Goal: Task Accomplishment & Management: Manage account settings

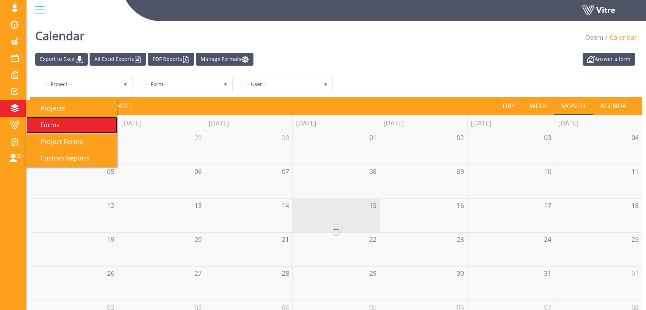
click at [51, 119] on link "Forms" at bounding box center [71, 125] width 91 height 17
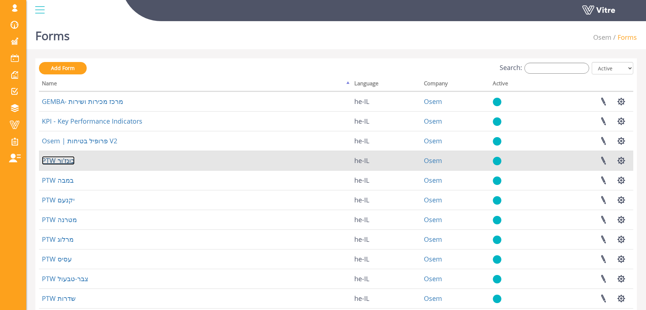
click at [60, 160] on link "PTW בונז'ור" at bounding box center [58, 160] width 33 height 9
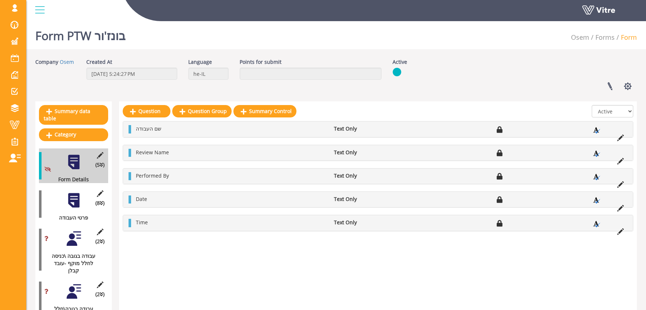
click at [70, 198] on div at bounding box center [74, 200] width 16 height 16
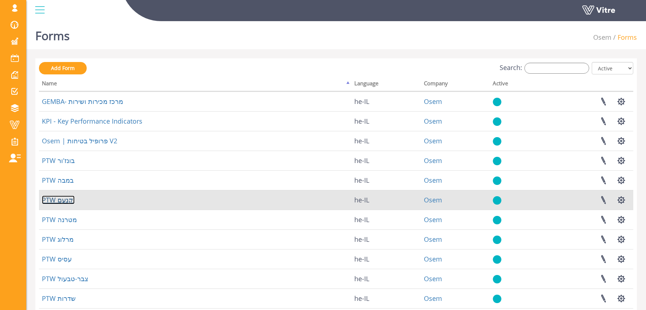
click at [62, 196] on link "PTW יקנעם" at bounding box center [58, 199] width 33 height 9
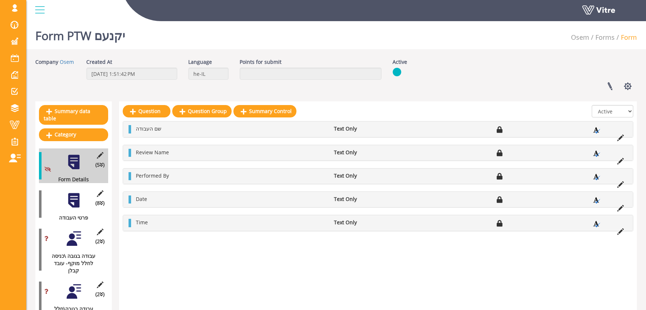
click at [70, 199] on div at bounding box center [74, 200] width 16 height 16
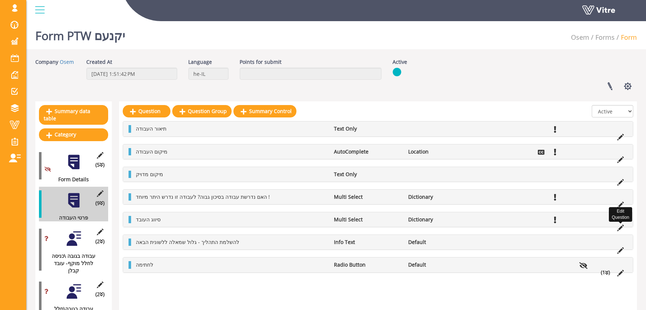
click at [622, 227] on icon at bounding box center [620, 227] width 7 height 7
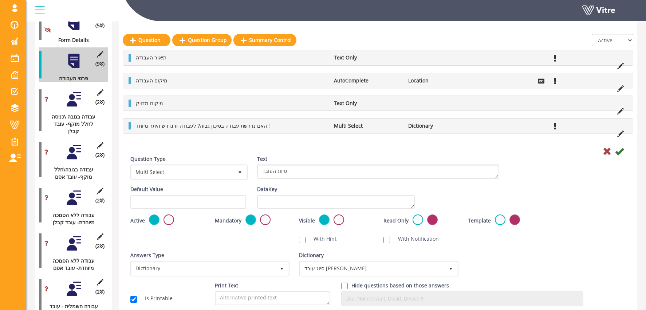
scroll to position [138, 0]
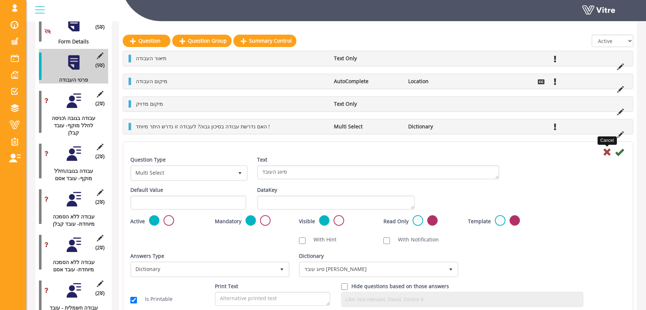
click at [608, 153] on icon at bounding box center [607, 151] width 9 height 9
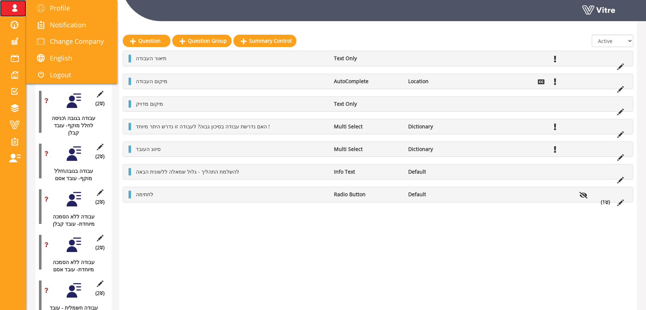
click at [16, 9] on span at bounding box center [14, 8] width 18 height 9
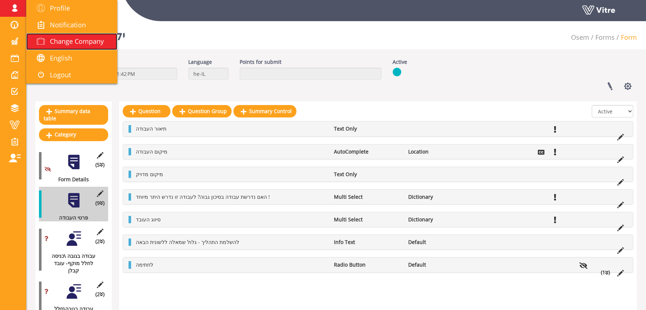
click at [86, 43] on span "Change Company" at bounding box center [77, 41] width 54 height 9
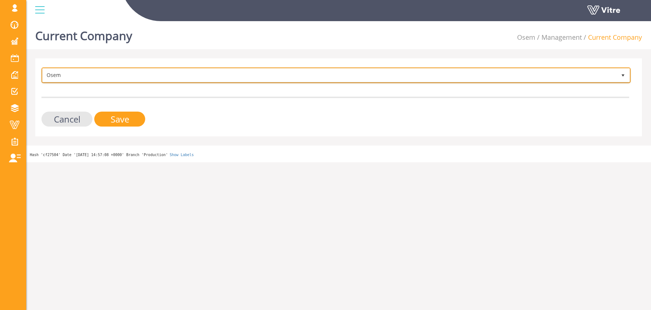
click at [112, 72] on span "Osem" at bounding box center [330, 74] width 574 height 13
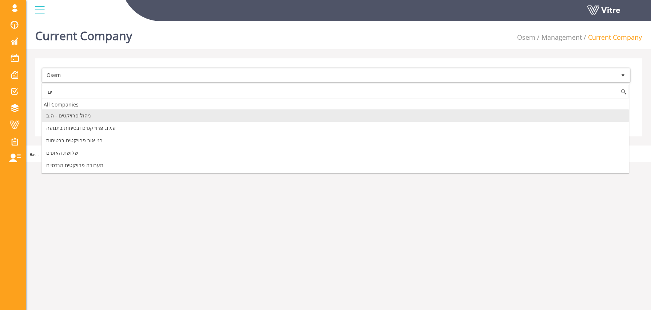
type input "י"
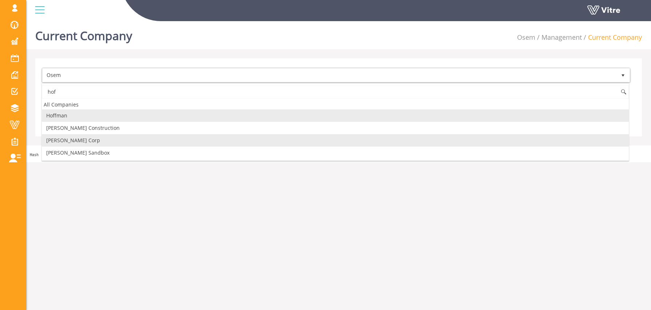
click at [68, 144] on li "[PERSON_NAME] Corp" at bounding box center [335, 140] width 587 height 12
type input "hof"
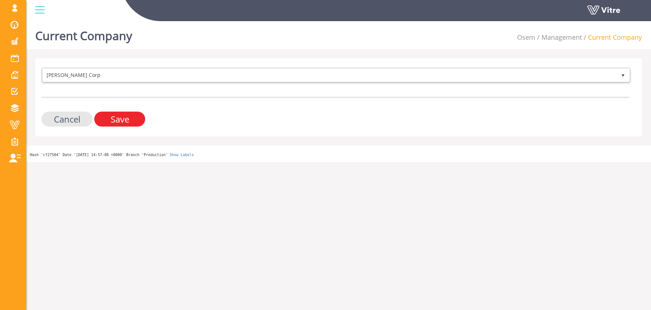
click at [135, 115] on input "Save" at bounding box center [119, 118] width 51 height 15
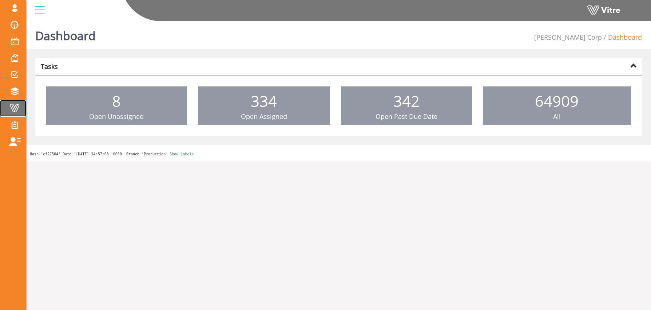
click at [18, 104] on span at bounding box center [14, 107] width 18 height 9
